Goal: Task Accomplishment & Management: Manage account settings

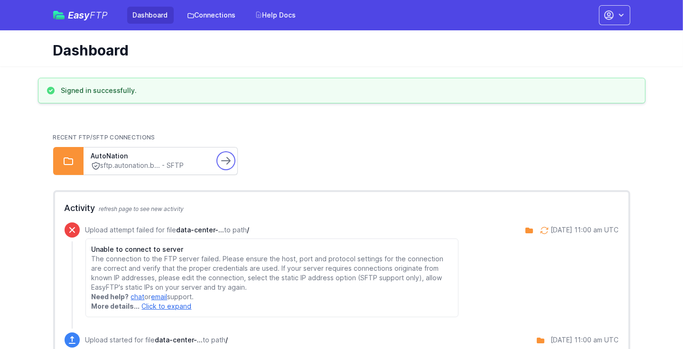
click at [222, 158] on icon at bounding box center [225, 160] width 11 height 11
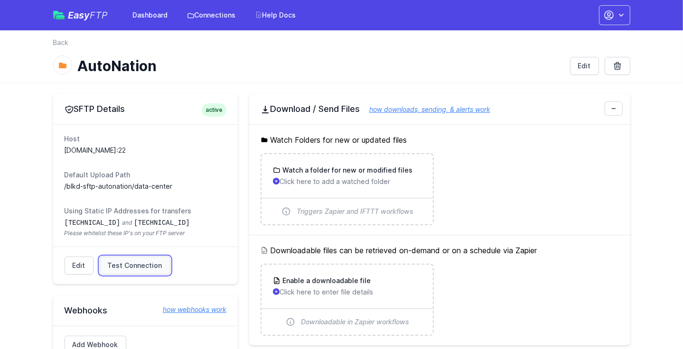
click at [146, 265] on span "Test Connection" at bounding box center [135, 265] width 55 height 9
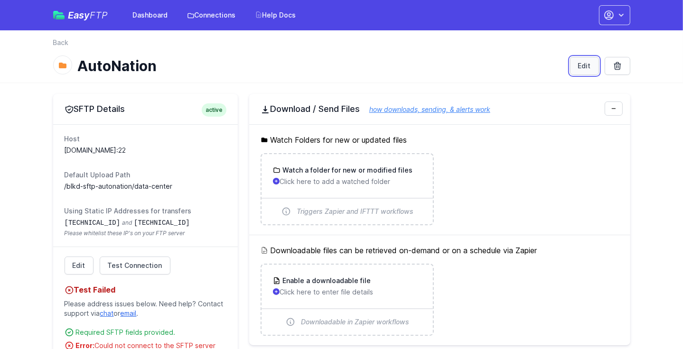
click at [579, 66] on link "Edit" at bounding box center [584, 66] width 29 height 18
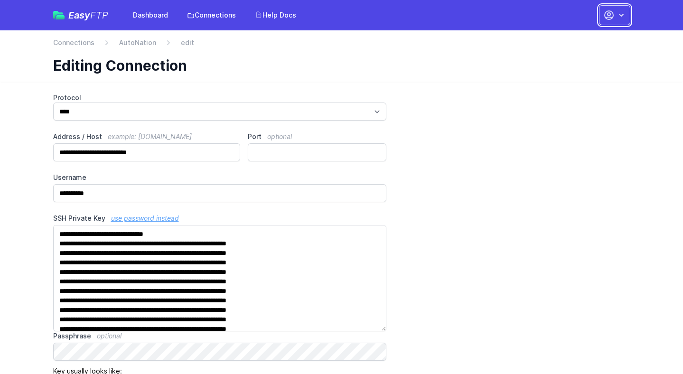
click at [615, 14] on button "button" at bounding box center [614, 15] width 31 height 20
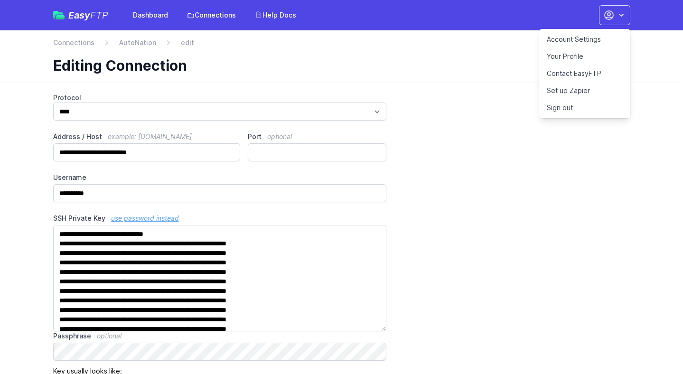
click at [575, 39] on link "Account Settings" at bounding box center [584, 39] width 91 height 17
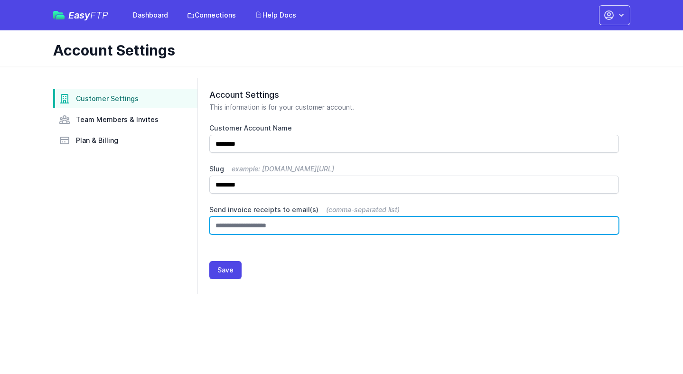
click at [297, 226] on input "Send invoice receipts to email(s) (comma-separated list)" at bounding box center [414, 225] width 410 height 18
type input "**********"
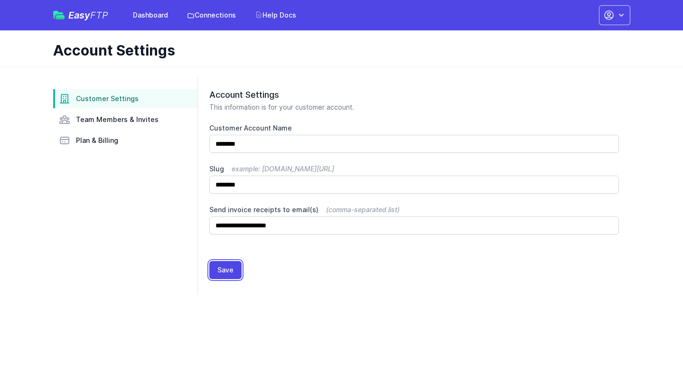
drag, startPoint x: 230, startPoint y: 271, endPoint x: 247, endPoint y: 268, distance: 17.4
click at [230, 271] on button "Save" at bounding box center [225, 270] width 32 height 18
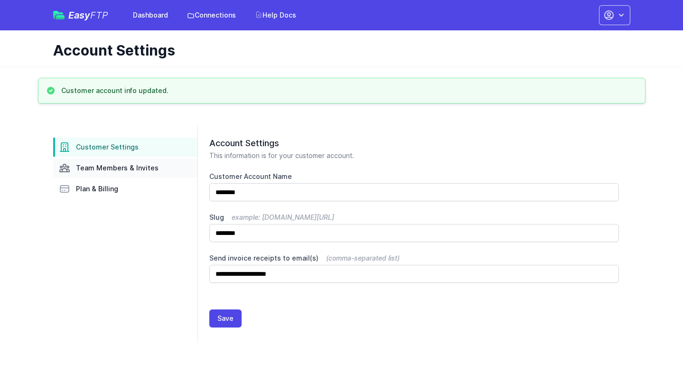
click at [95, 165] on span "Team Members & Invites" at bounding box center [117, 167] width 83 height 9
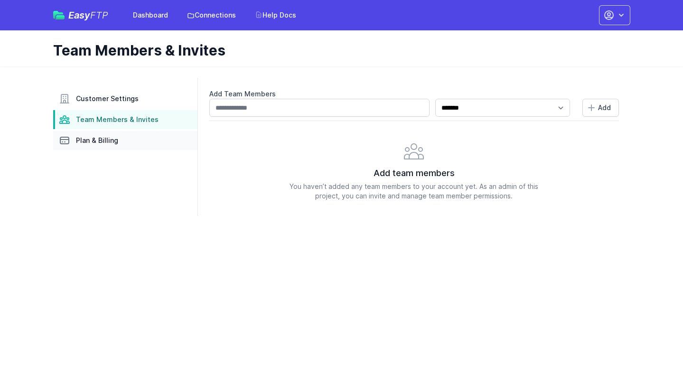
drag, startPoint x: 112, startPoint y: 143, endPoint x: 122, endPoint y: 142, distance: 10.0
click at [113, 142] on span "Plan & Billing" at bounding box center [97, 140] width 42 height 9
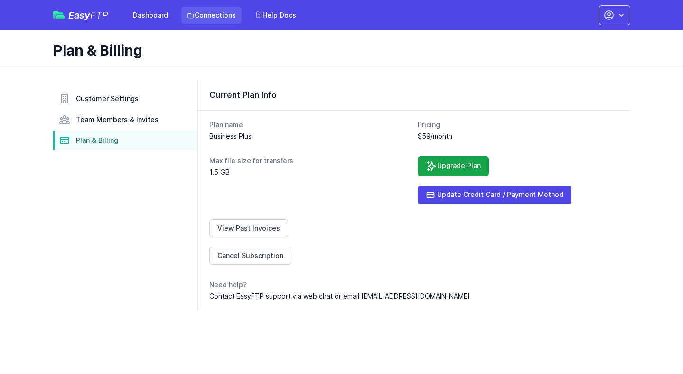
click at [211, 15] on link "Connections" at bounding box center [211, 15] width 60 height 17
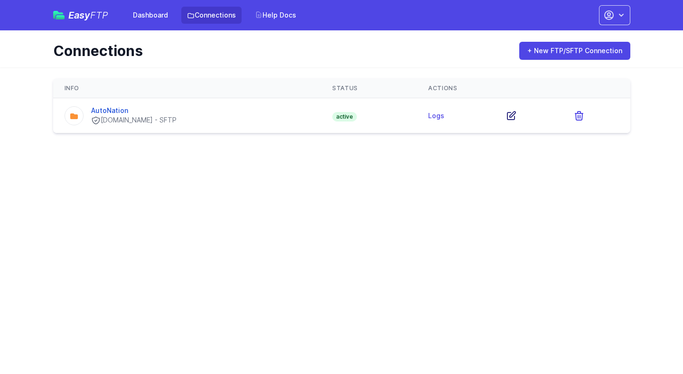
click at [517, 116] on icon at bounding box center [510, 115] width 11 height 11
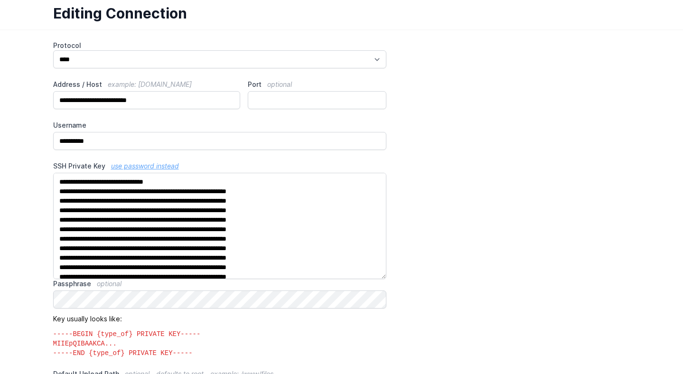
scroll to position [53, 0]
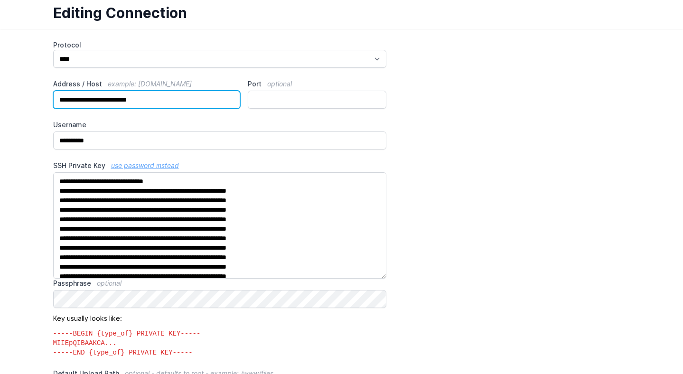
drag, startPoint x: 168, startPoint y: 101, endPoint x: 50, endPoint y: 98, distance: 118.2
click at [50, 98] on div "**********" at bounding box center [341, 361] width 607 height 664
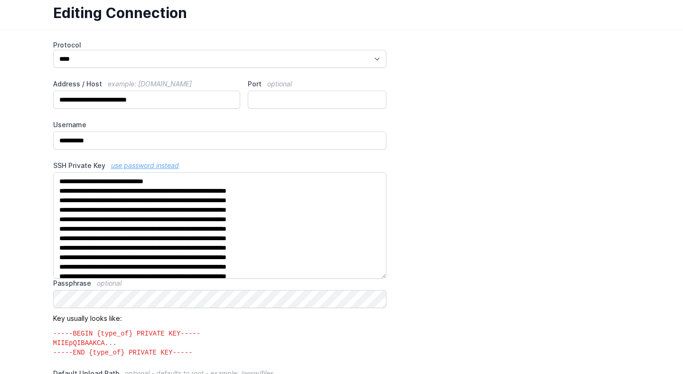
click at [26, 31] on main "**********" at bounding box center [341, 361] width 683 height 664
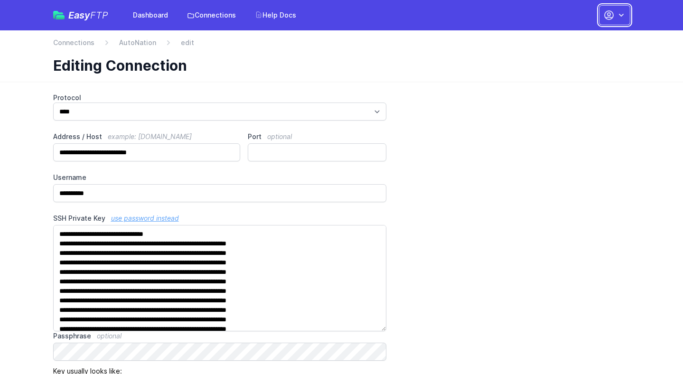
click at [606, 10] on icon "button" at bounding box center [608, 14] width 11 height 11
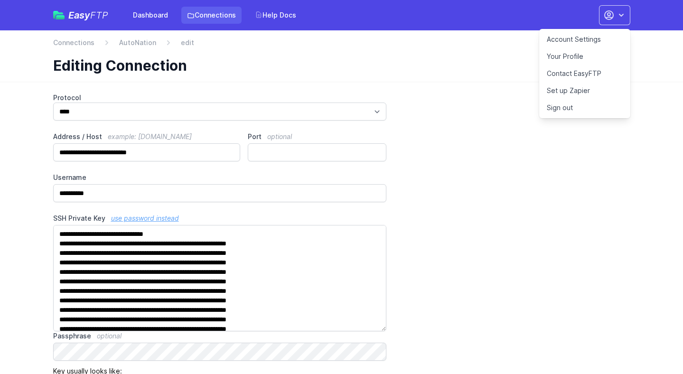
click at [216, 19] on link "Connections" at bounding box center [211, 15] width 60 height 17
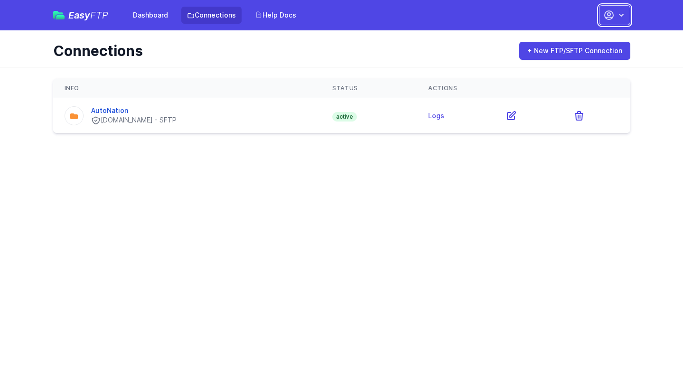
click at [616, 15] on button "button" at bounding box center [614, 15] width 31 height 20
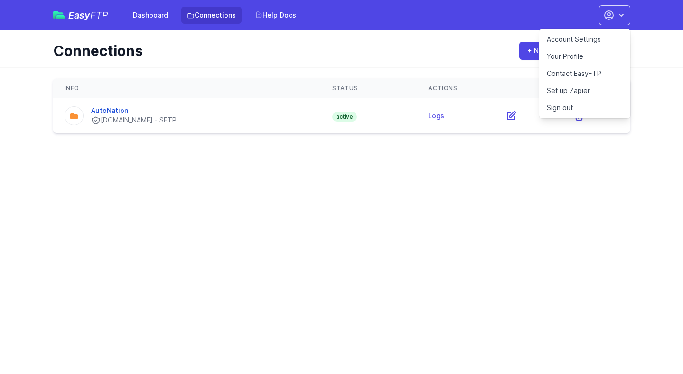
click at [589, 42] on link "Account Settings" at bounding box center [584, 39] width 91 height 17
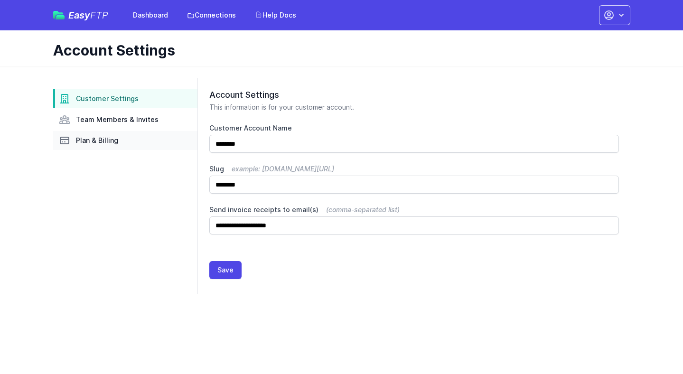
click at [102, 144] on span "Plan & Billing" at bounding box center [97, 140] width 42 height 9
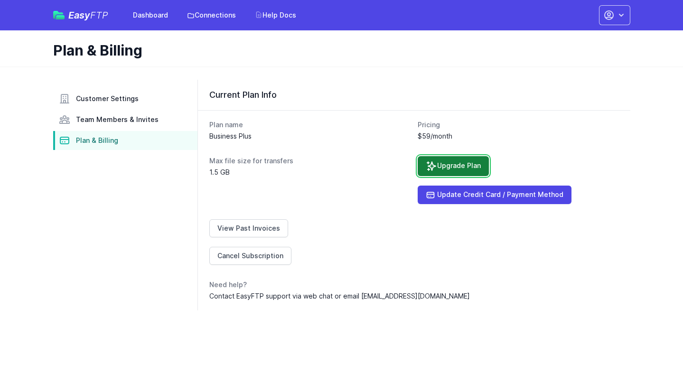
click at [457, 169] on link "Upgrade Plan" at bounding box center [453, 166] width 71 height 20
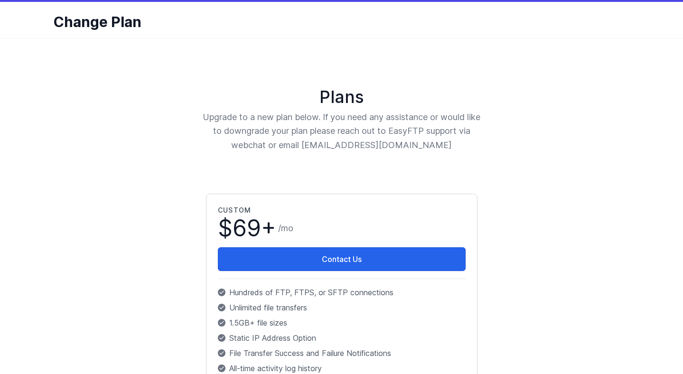
scroll to position [29, 0]
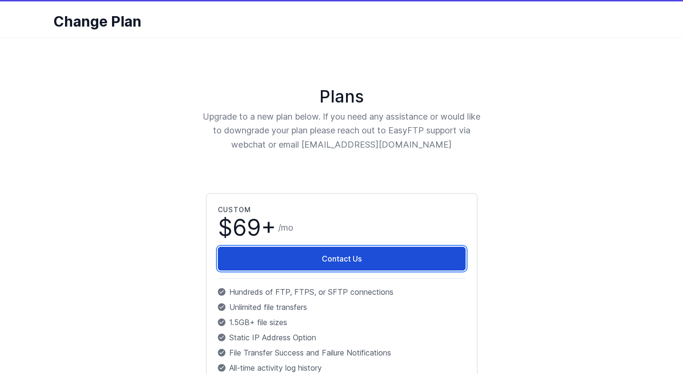
click at [327, 257] on link "Contact Us" at bounding box center [342, 259] width 248 height 24
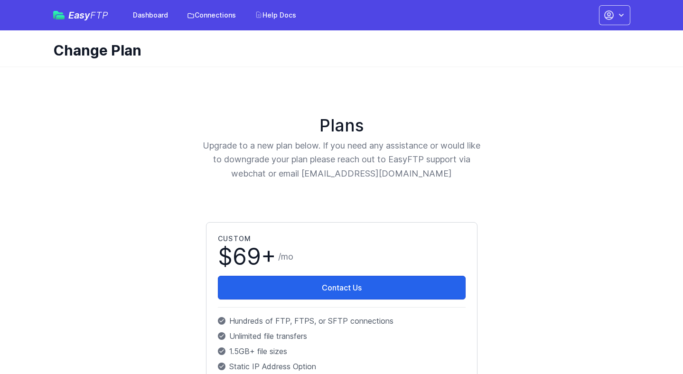
click at [596, 14] on div "Account Settings Your Profile Contact EasyFTP Set up Zapier Sign out" at bounding box center [611, 15] width 37 height 20
click at [624, 21] on button "button" at bounding box center [614, 15] width 31 height 20
click at [595, 42] on link "Account Settings" at bounding box center [584, 39] width 91 height 17
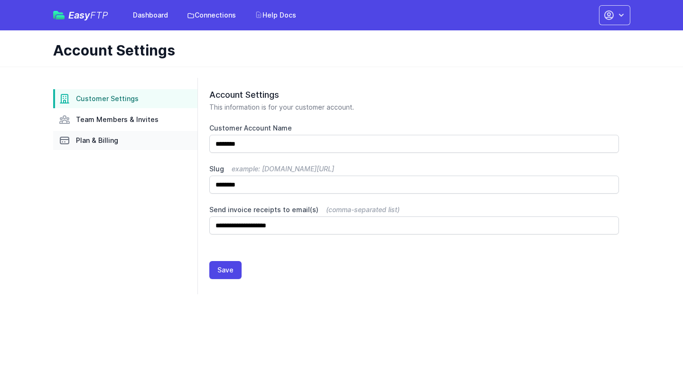
click at [82, 141] on span "Plan & Billing" at bounding box center [97, 140] width 42 height 9
